Goal: Use online tool/utility

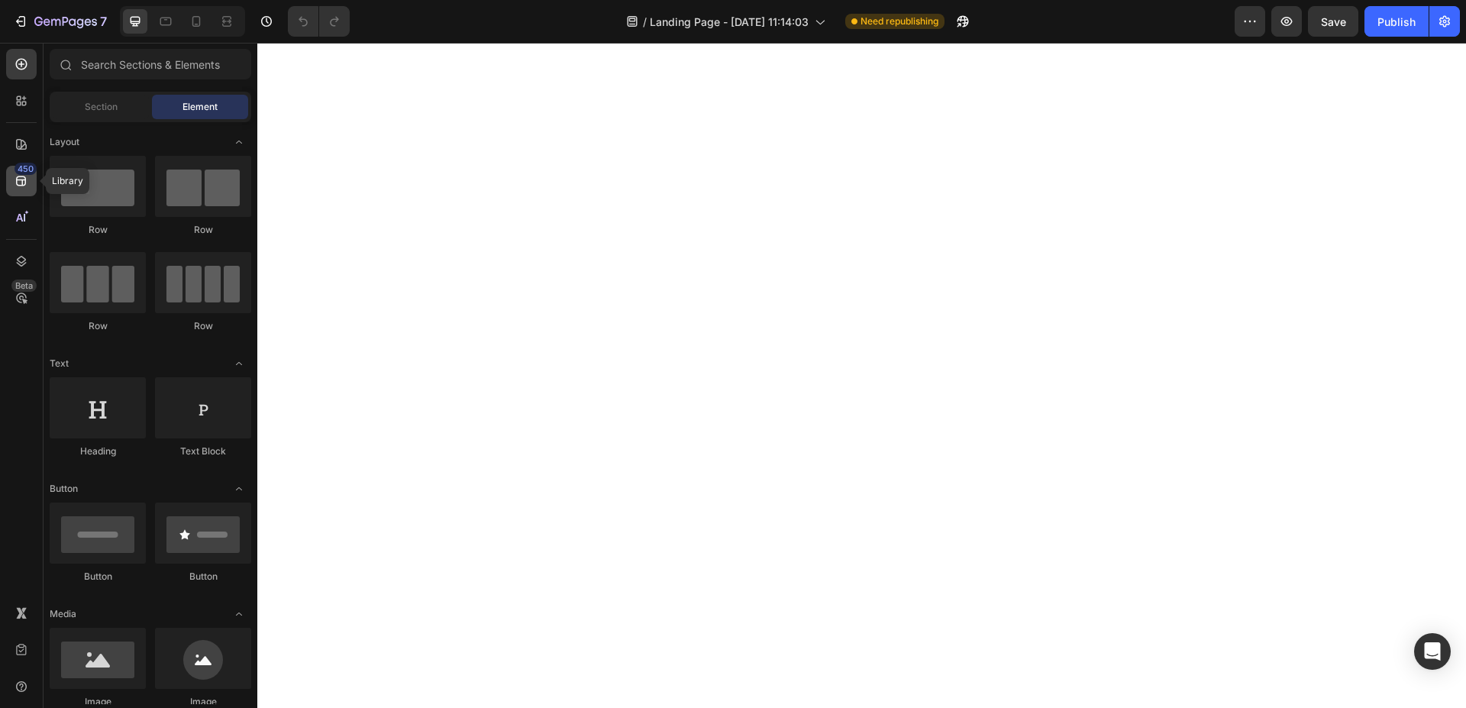
click at [19, 188] on icon at bounding box center [21, 180] width 15 height 15
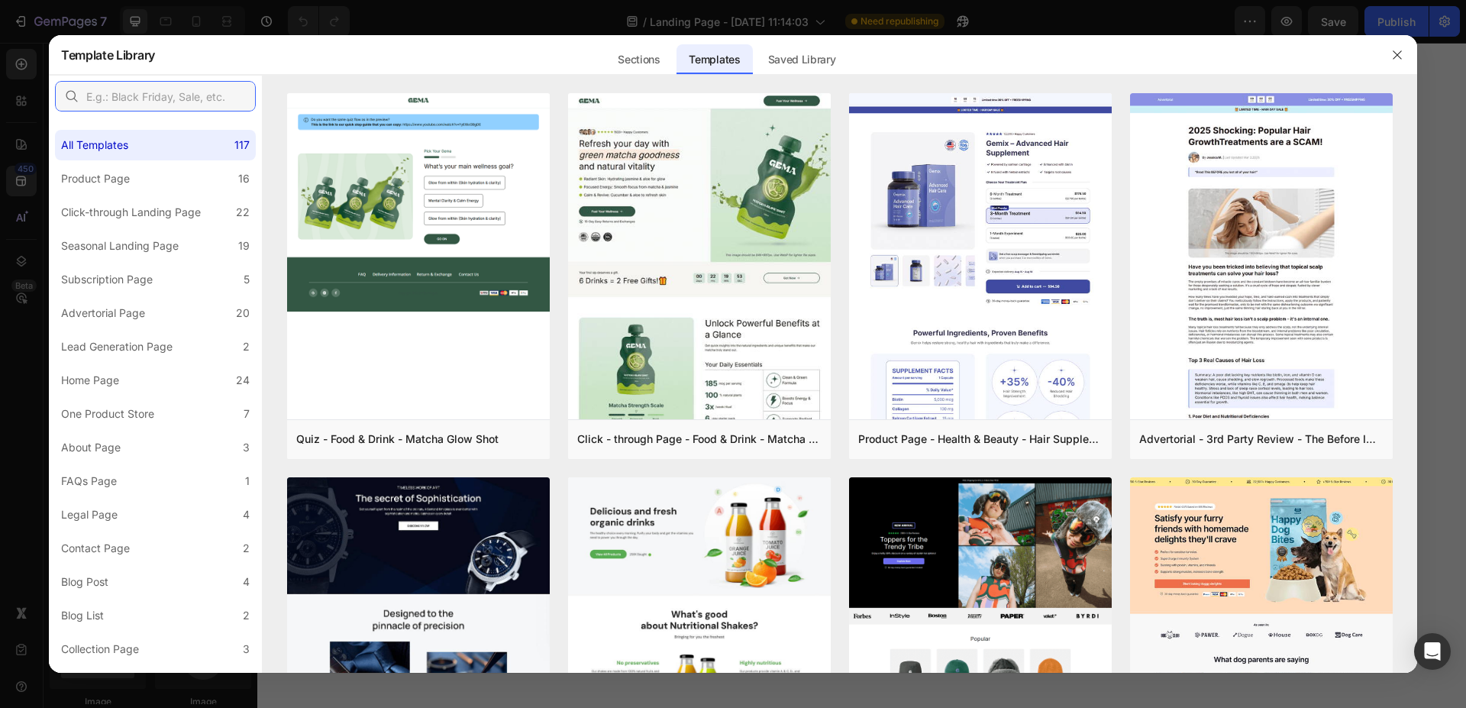
click at [189, 95] on input "text" at bounding box center [155, 96] width 201 height 31
paste input "Back to School"
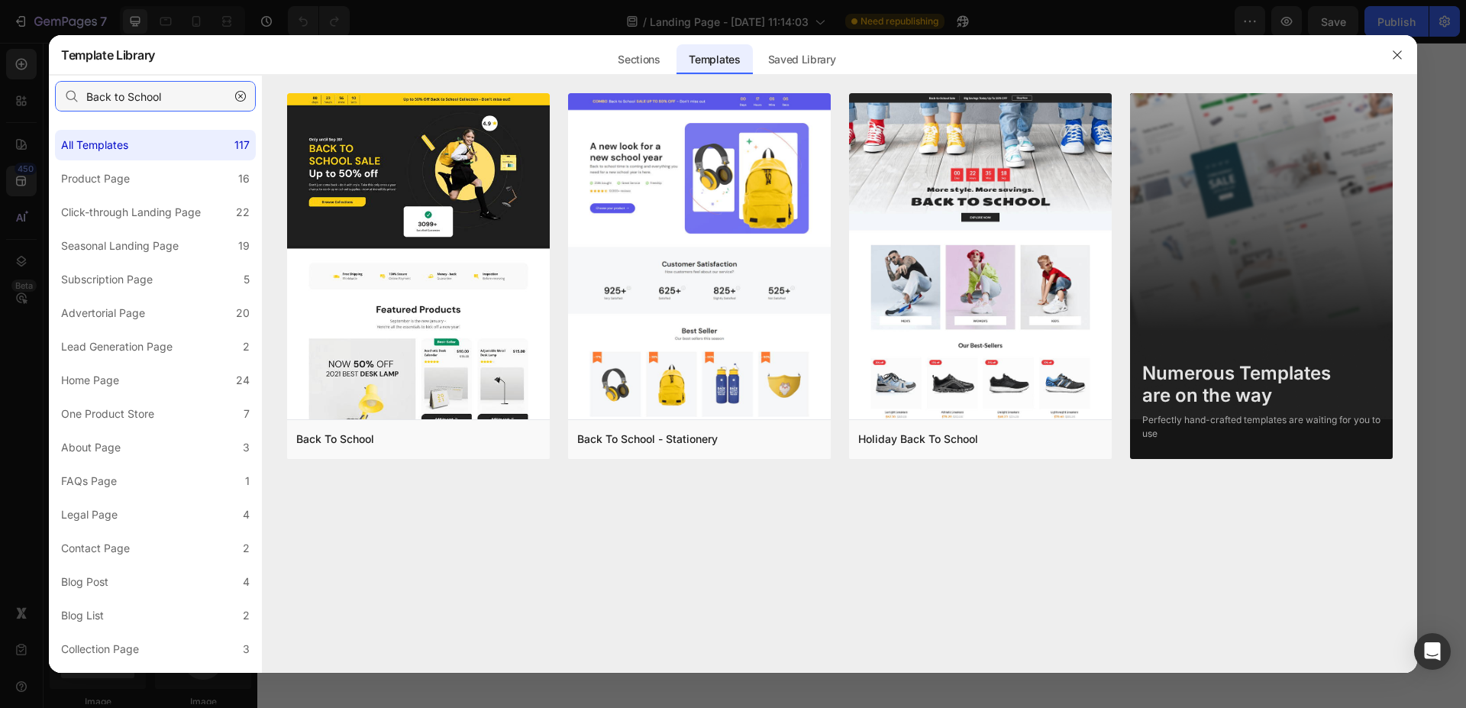
type input "Back to School"
click at [553, 12] on div at bounding box center [733, 354] width 1466 height 708
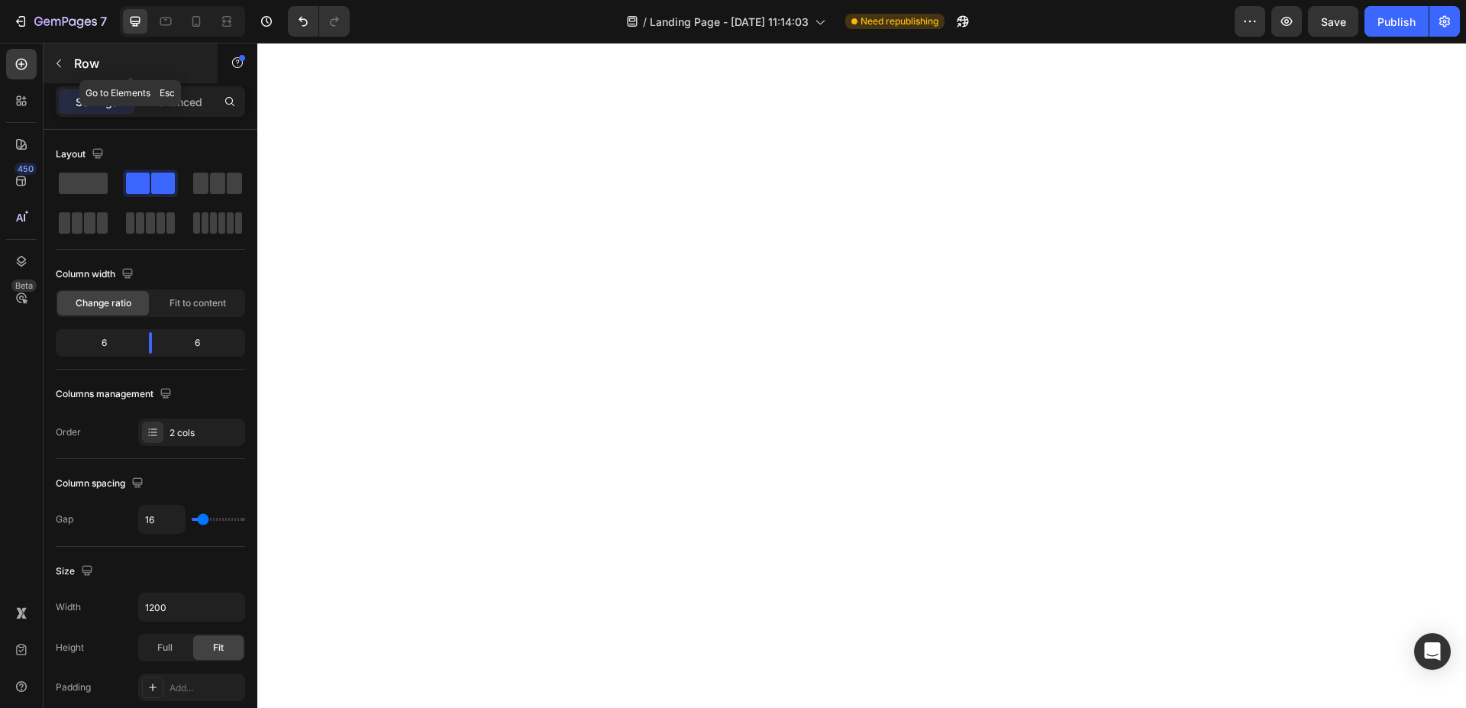
click at [61, 63] on icon "button" at bounding box center [59, 63] width 12 height 12
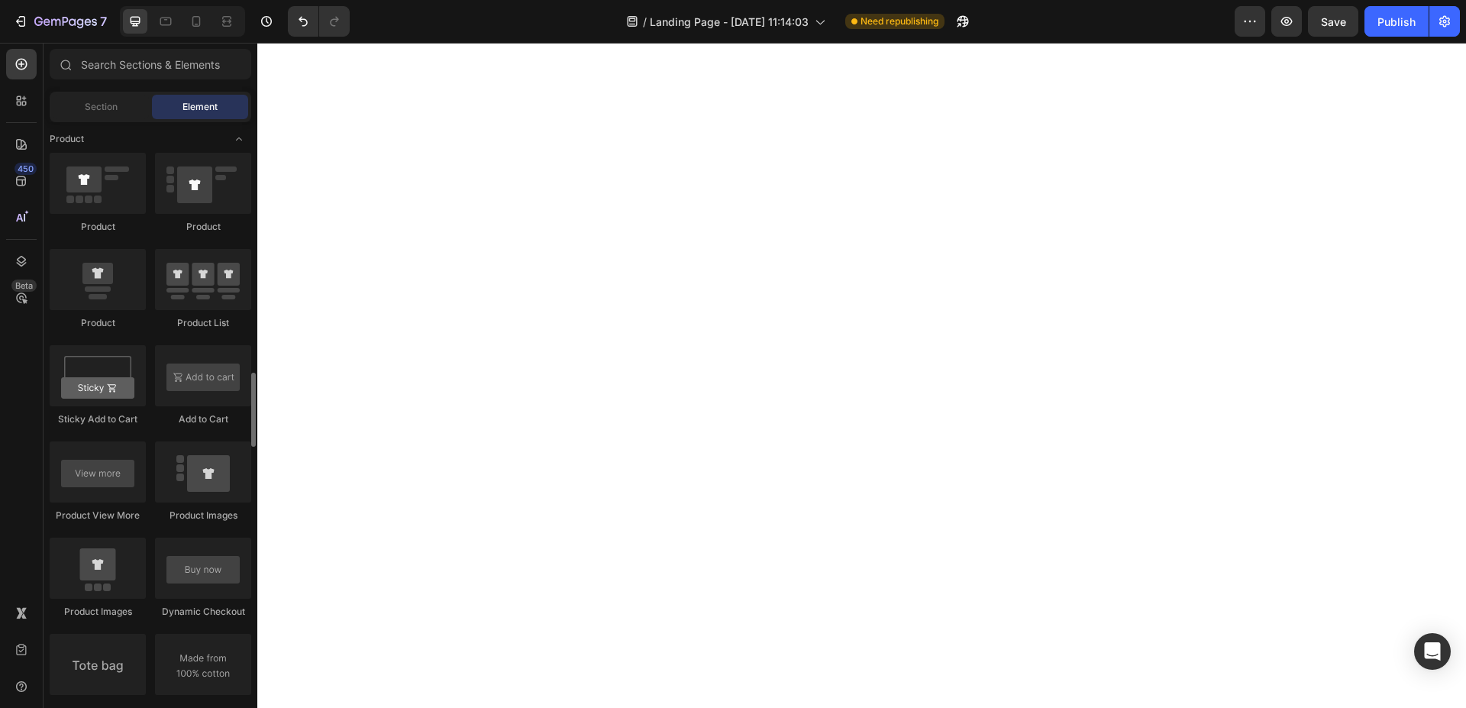
scroll to position [2180, 0]
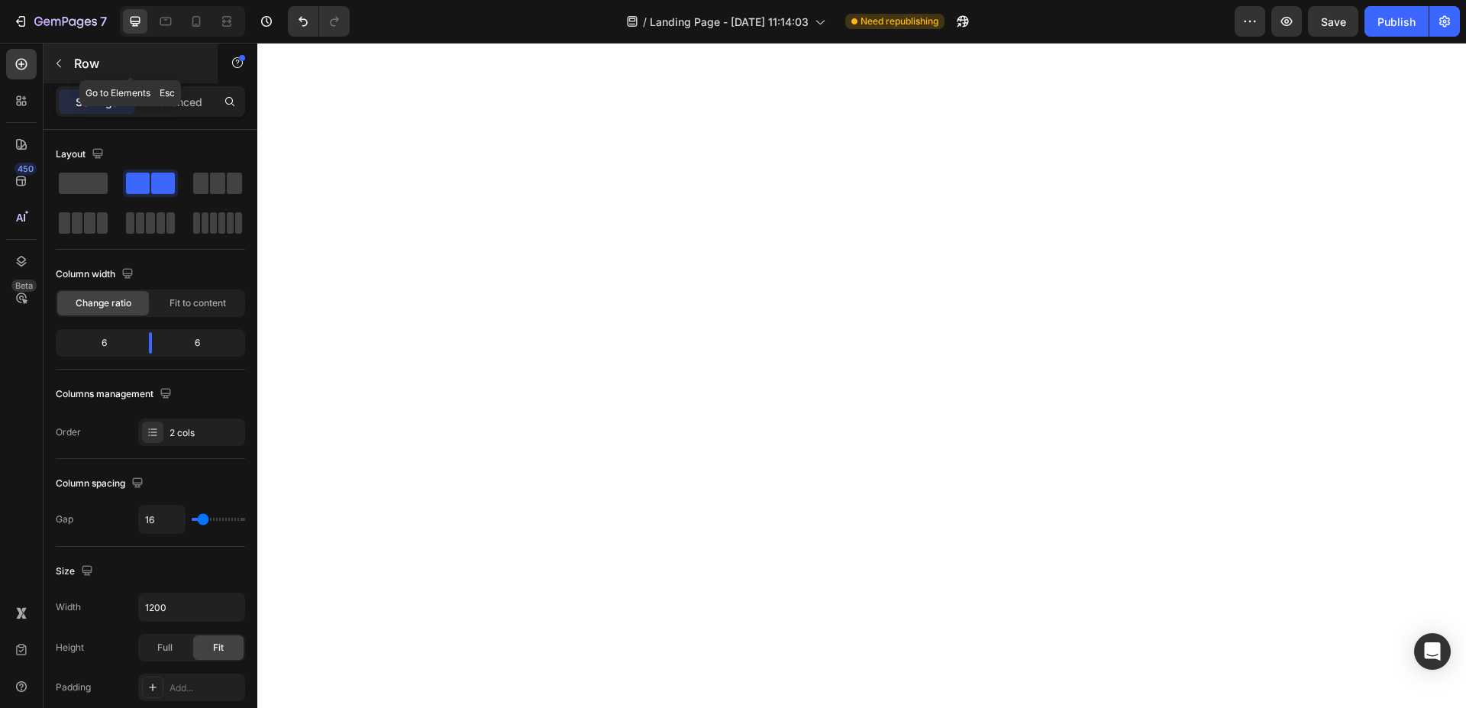
click at [59, 60] on icon "button" at bounding box center [59, 63] width 12 height 12
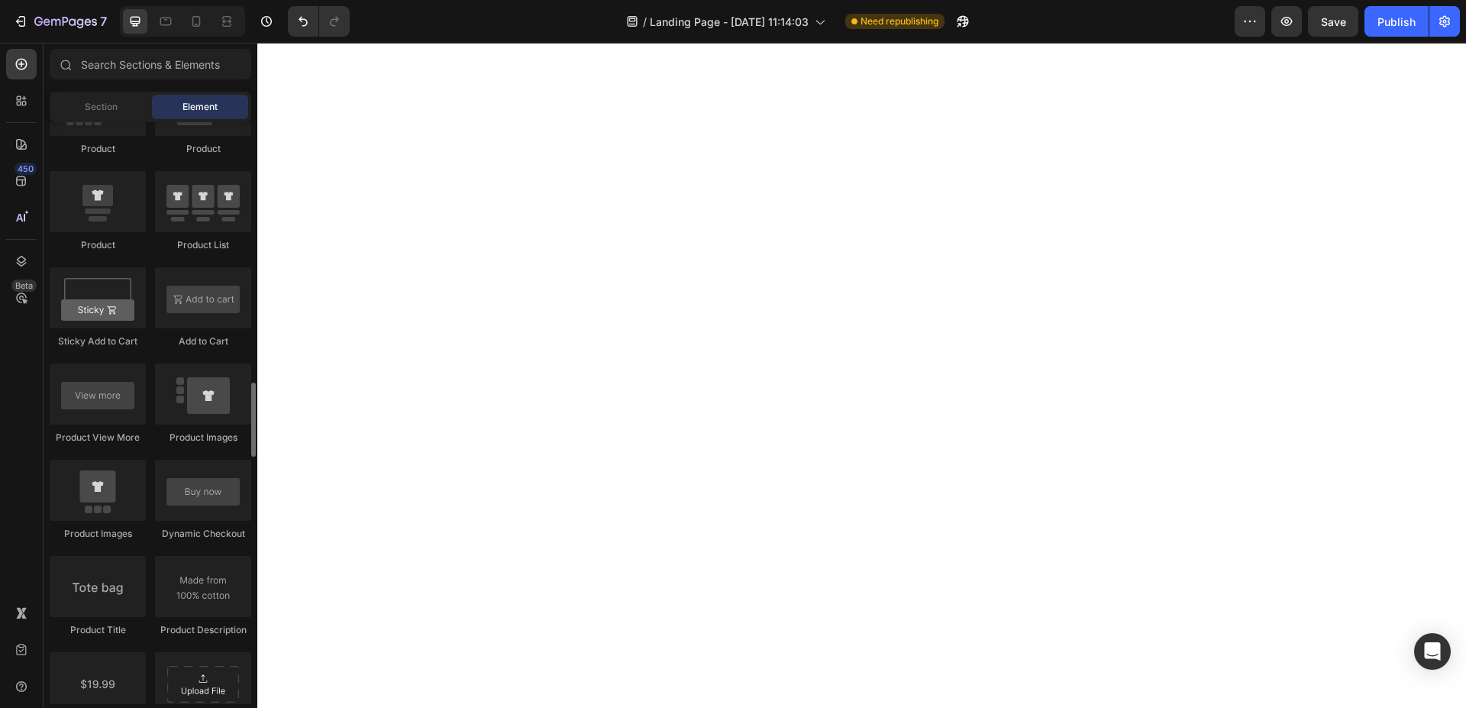
scroll to position [2258, 0]
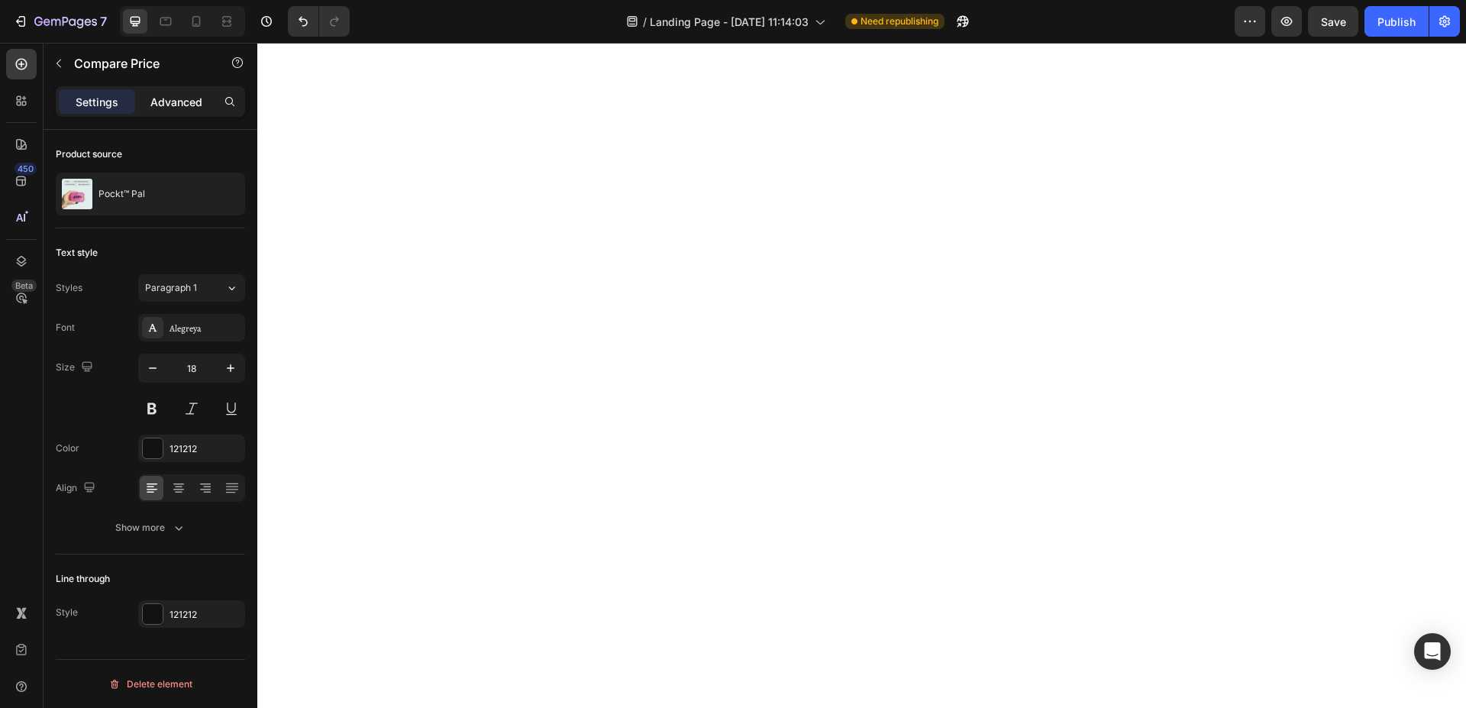
click at [180, 98] on p "Advanced" at bounding box center [176, 102] width 52 height 16
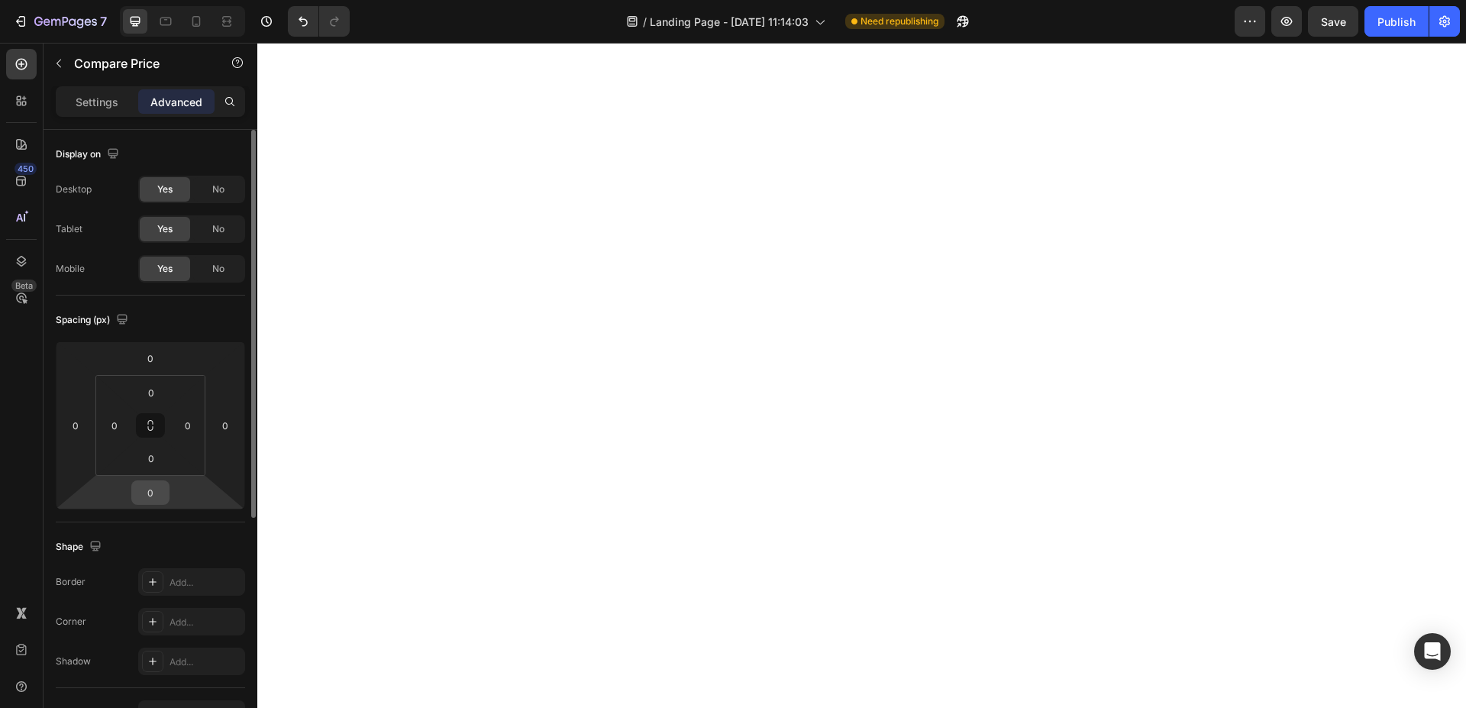
click at [157, 489] on input "0" at bounding box center [150, 492] width 31 height 23
type input "20"
type input "0"
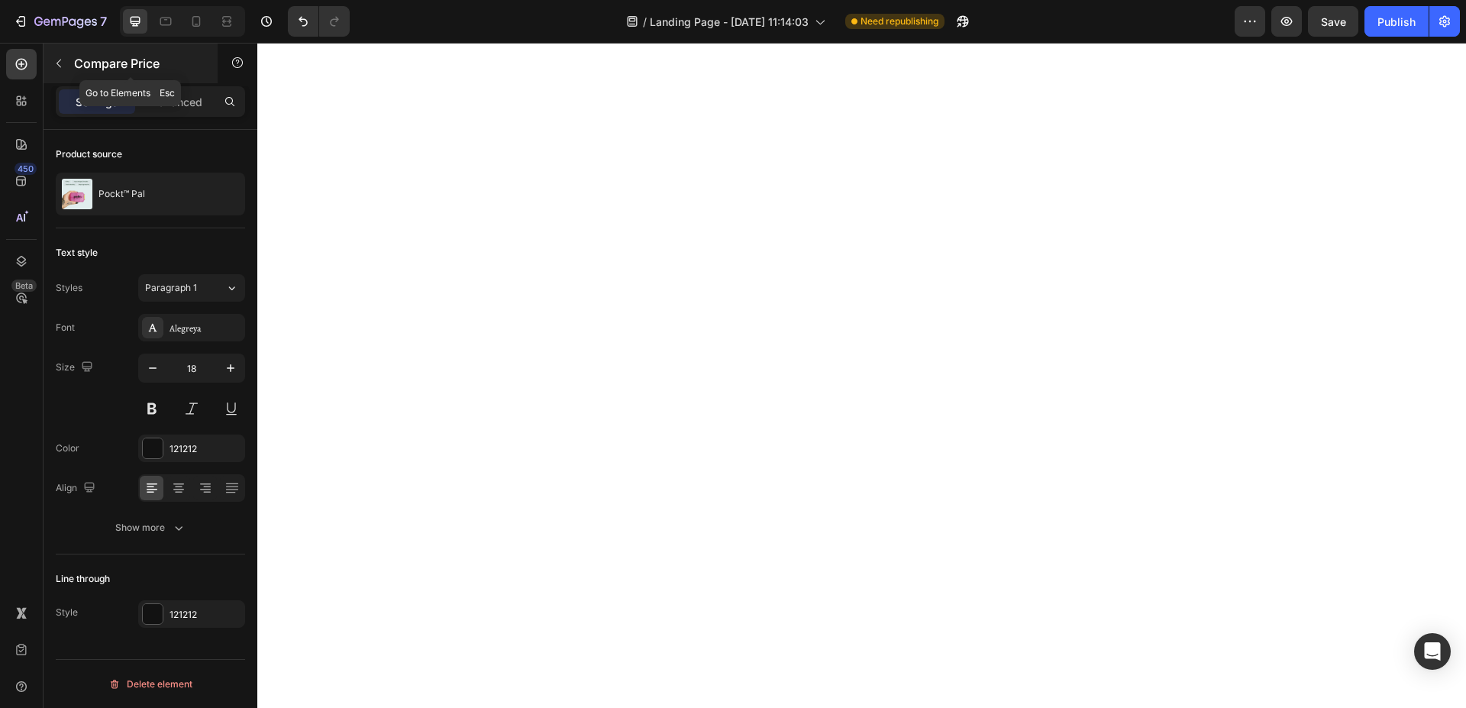
click at [60, 66] on icon "button" at bounding box center [59, 63] width 12 height 12
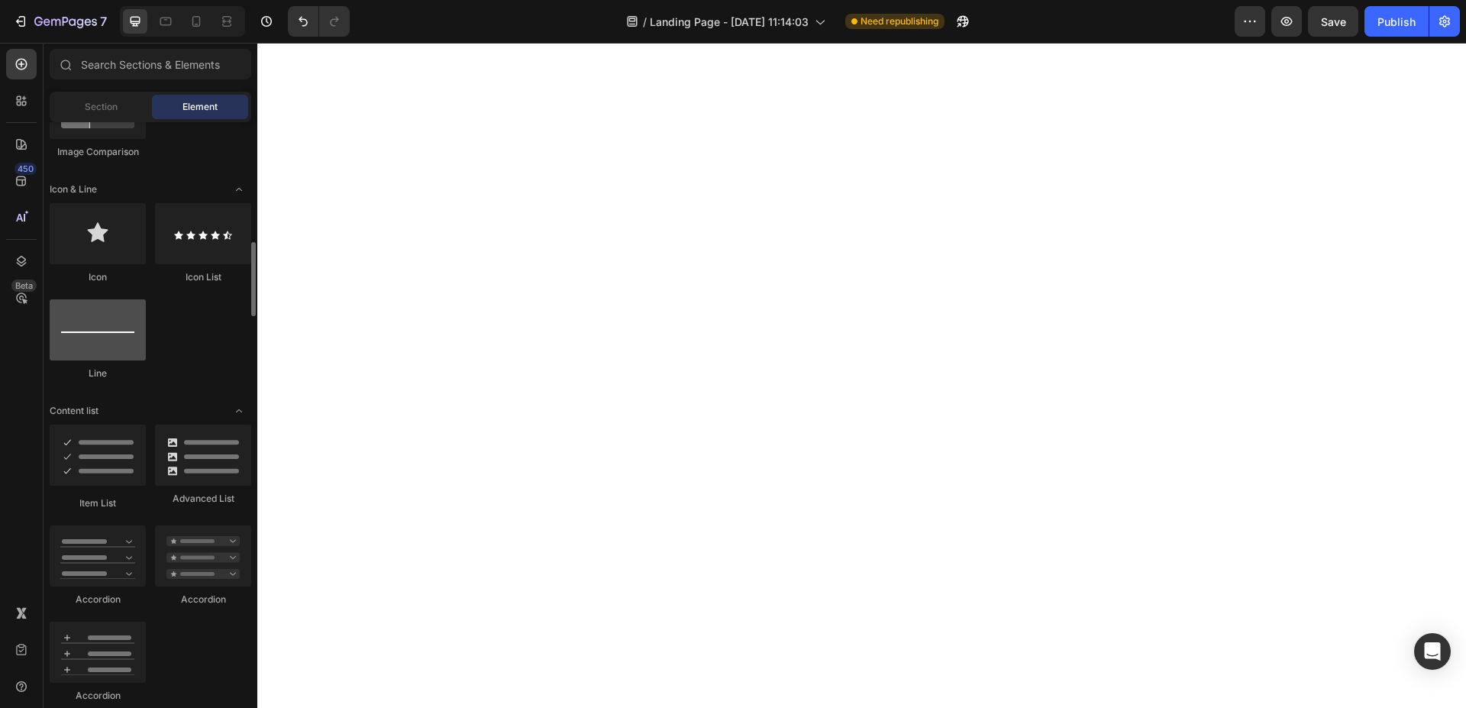
scroll to position [701, 0]
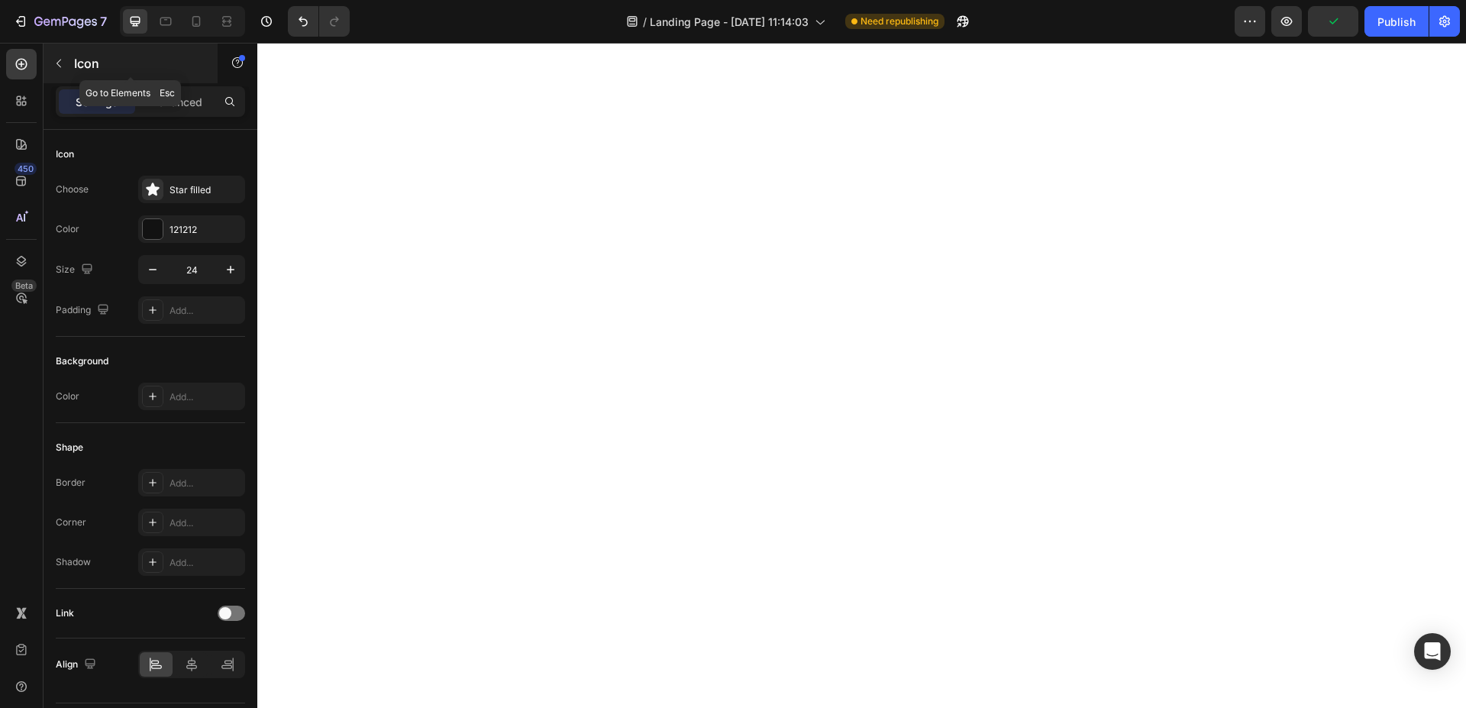
click at [65, 63] on button "button" at bounding box center [59, 63] width 24 height 24
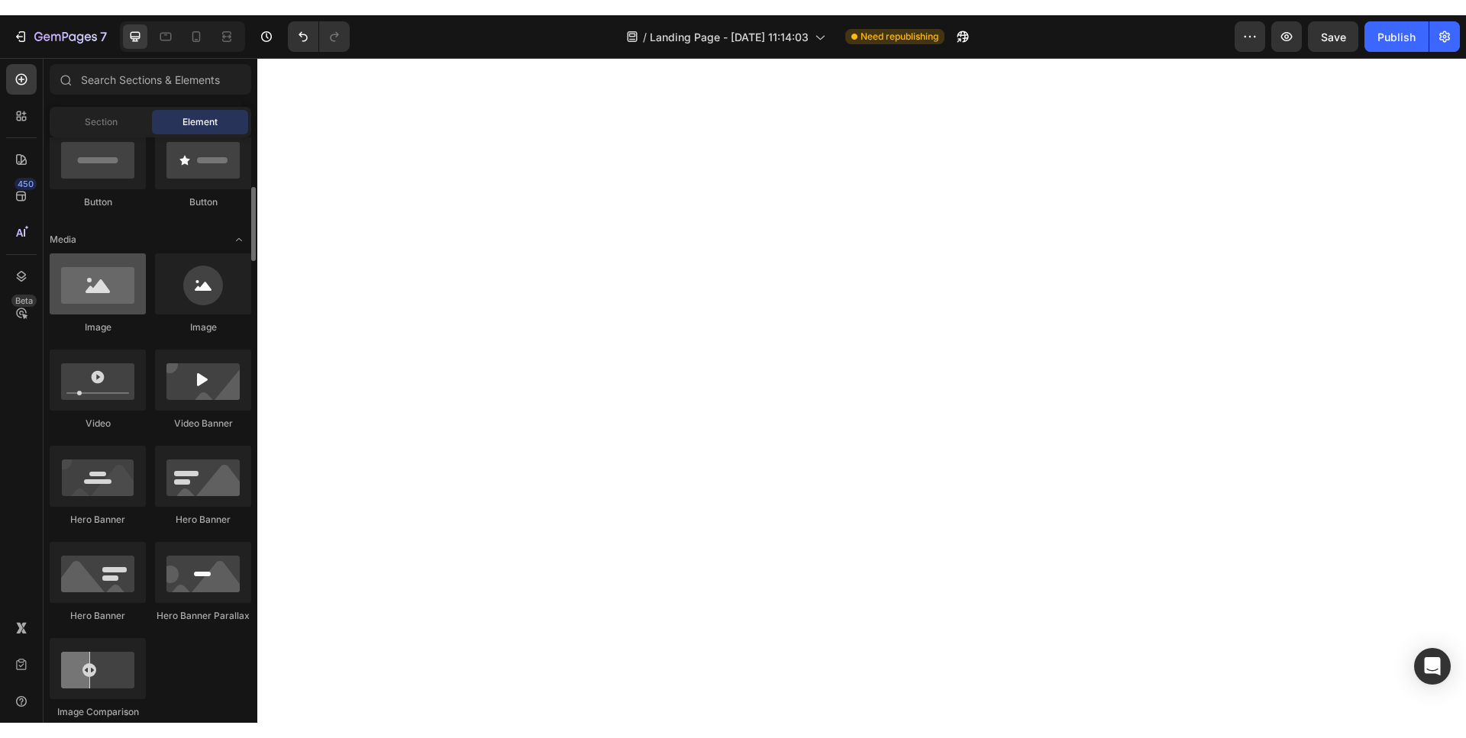
scroll to position [311, 0]
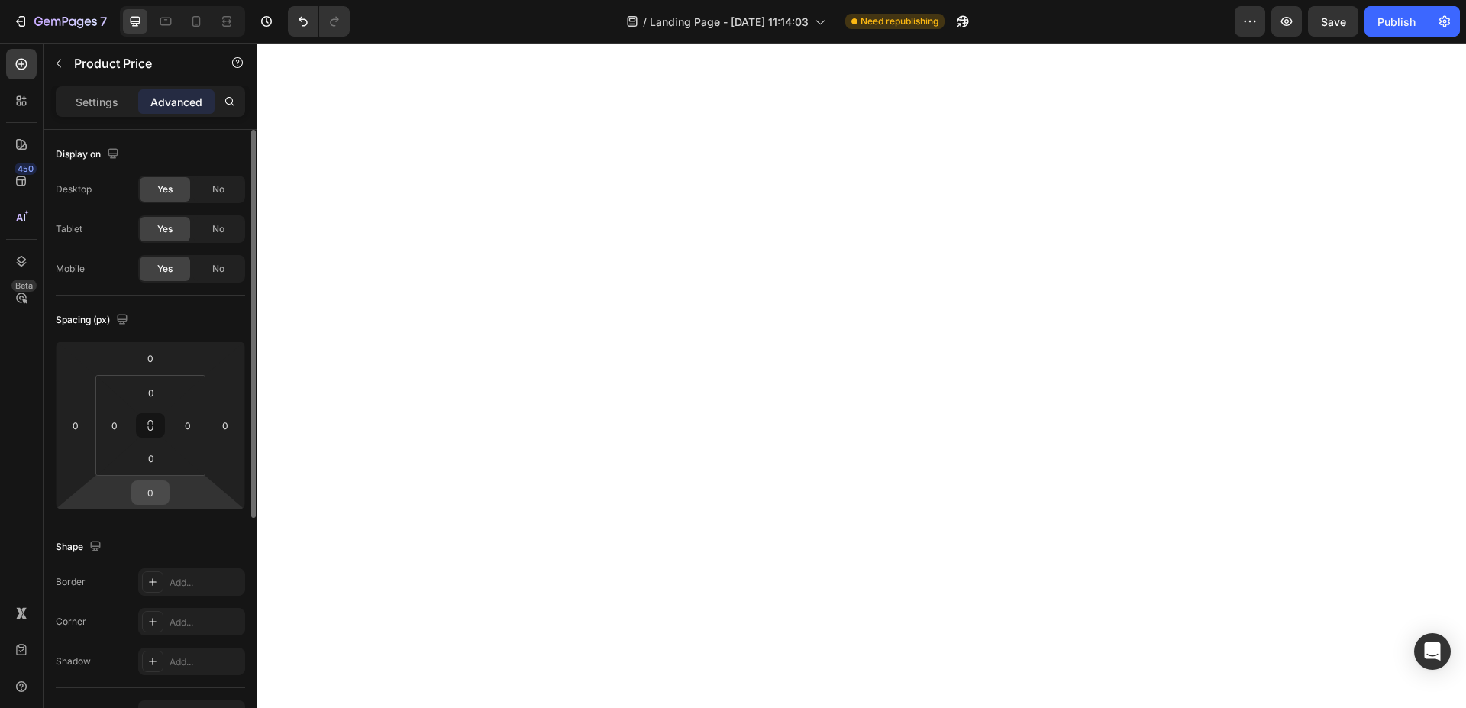
click at [160, 498] on input "0" at bounding box center [150, 492] width 31 height 23
type input "30"
